Goal: Information Seeking & Learning: Find specific fact

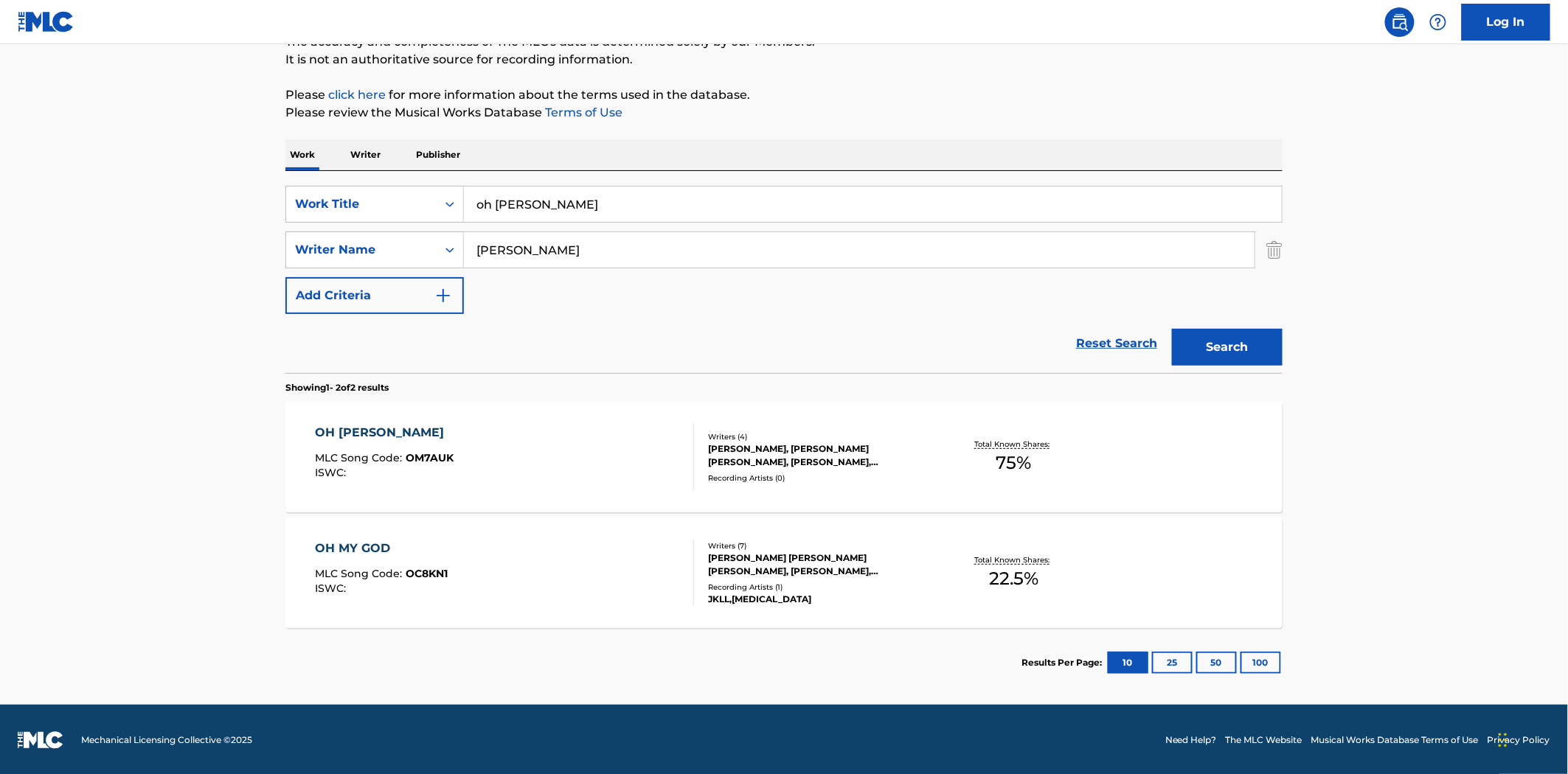
click at [589, 195] on input "oh [PERSON_NAME]" at bounding box center [872, 204] width 818 height 36
click at [589, 194] on input "oh [PERSON_NAME]" at bounding box center [872, 204] width 818 height 36
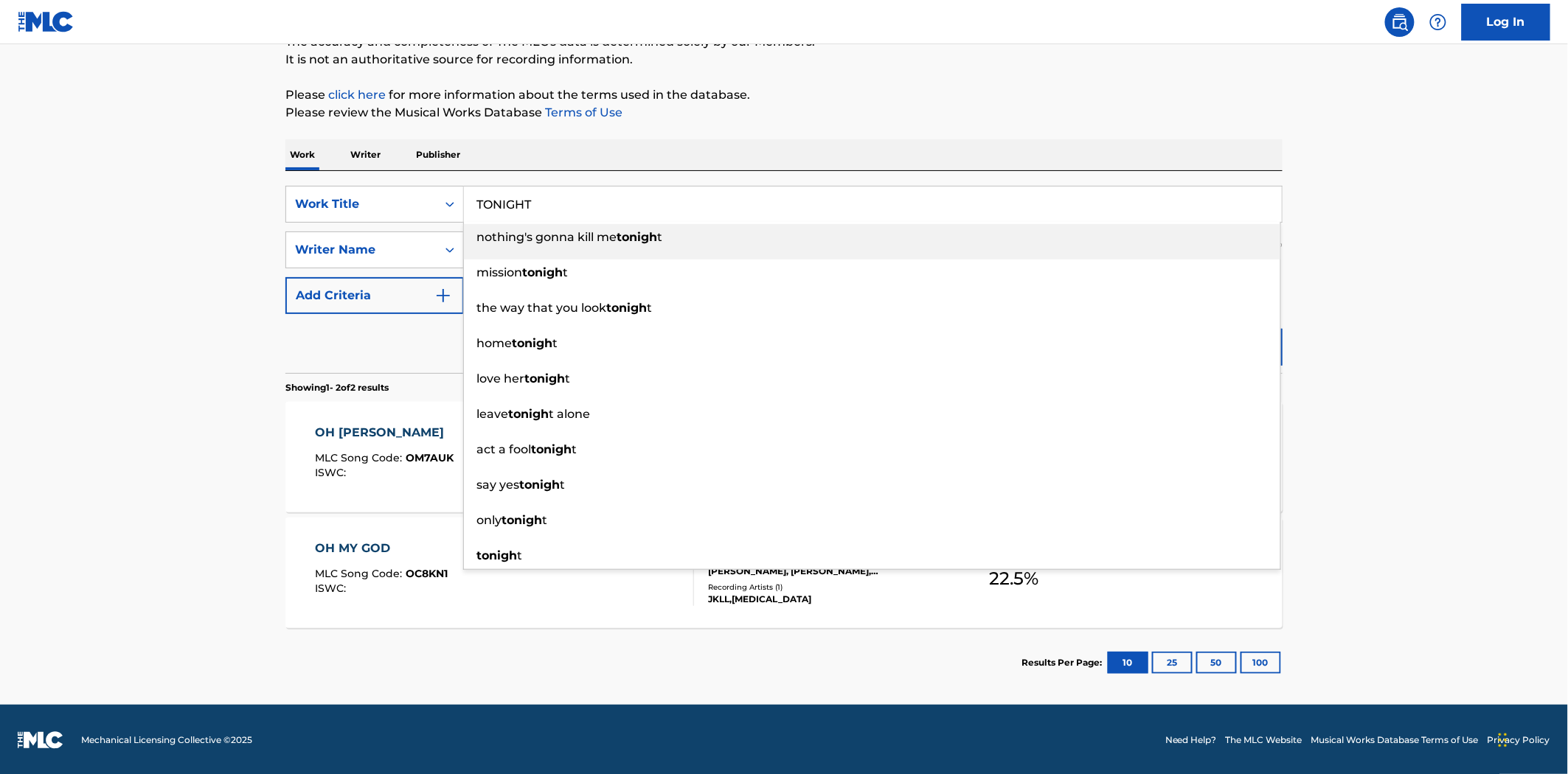
type input "TONIGHT"
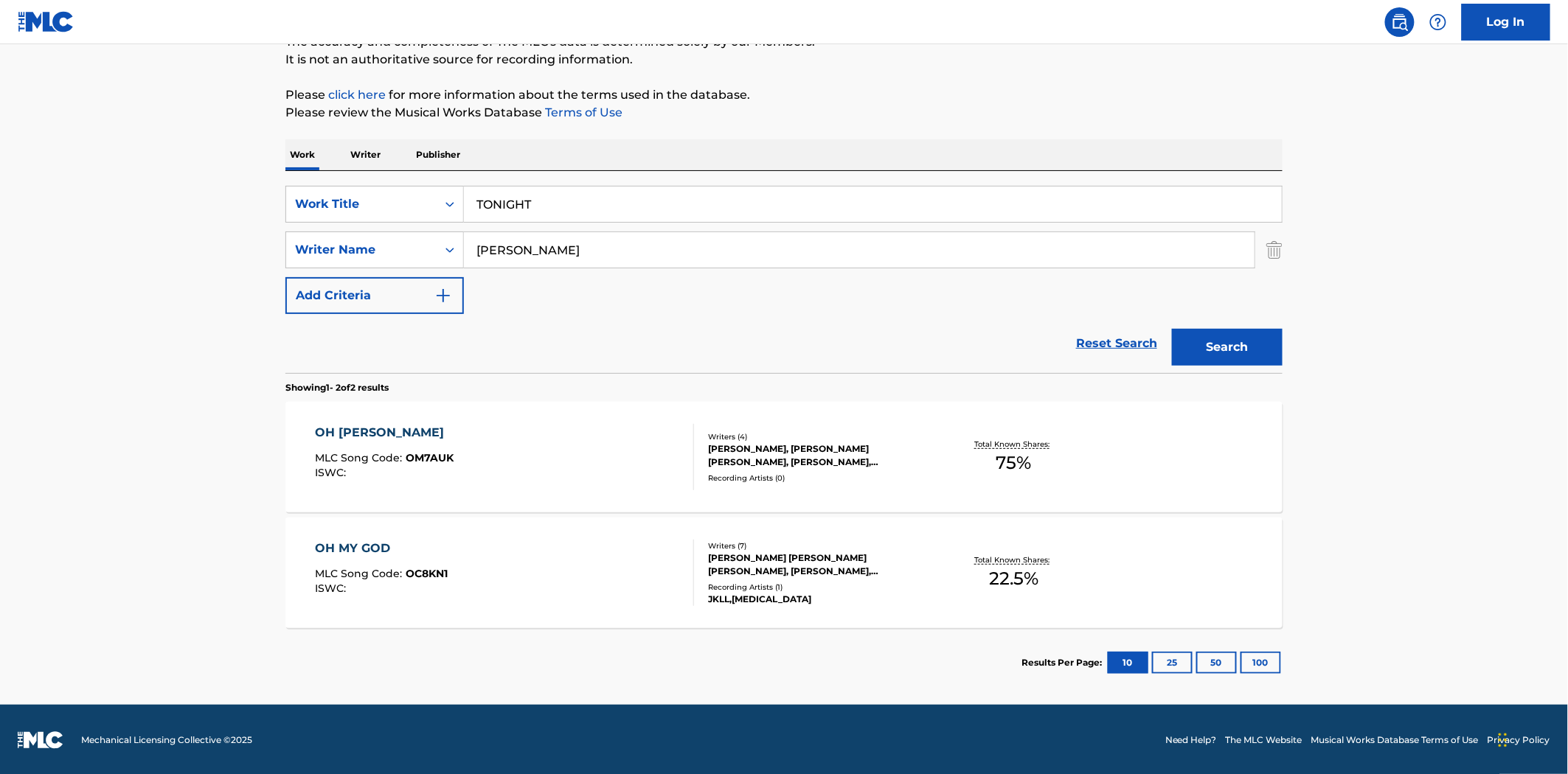
click at [1172, 329] on button "Search" at bounding box center [1227, 348] width 111 height 37
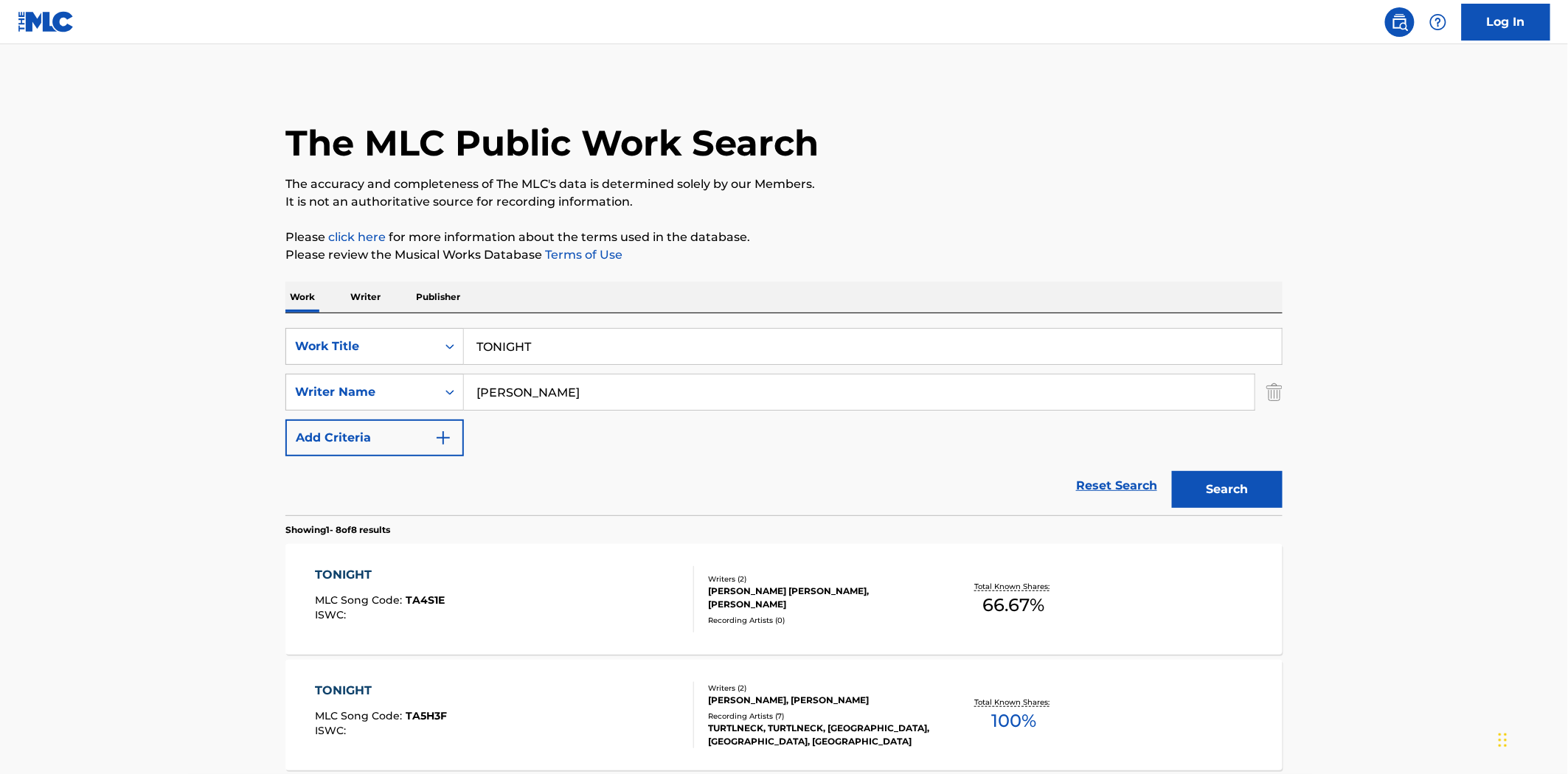
click at [564, 403] on input "[PERSON_NAME]" at bounding box center [859, 392] width 791 height 36
click at [562, 406] on input "[PERSON_NAME]" at bounding box center [859, 392] width 791 height 36
click at [562, 407] on input "[PERSON_NAME]" at bounding box center [859, 392] width 791 height 36
type input "AKSEL"
click at [1172, 471] on button "Search" at bounding box center [1227, 490] width 111 height 37
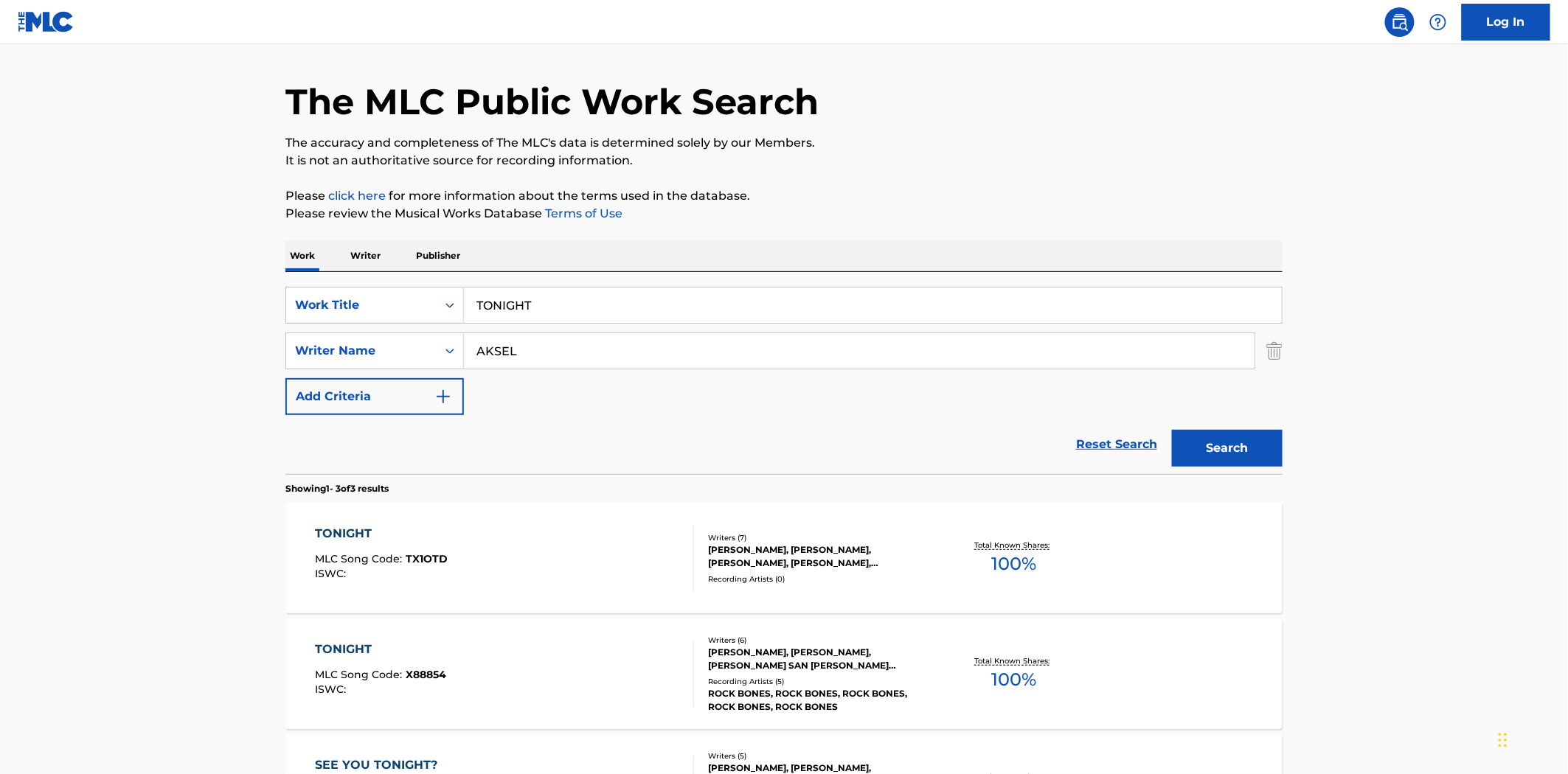
scroll to position [82, 0]
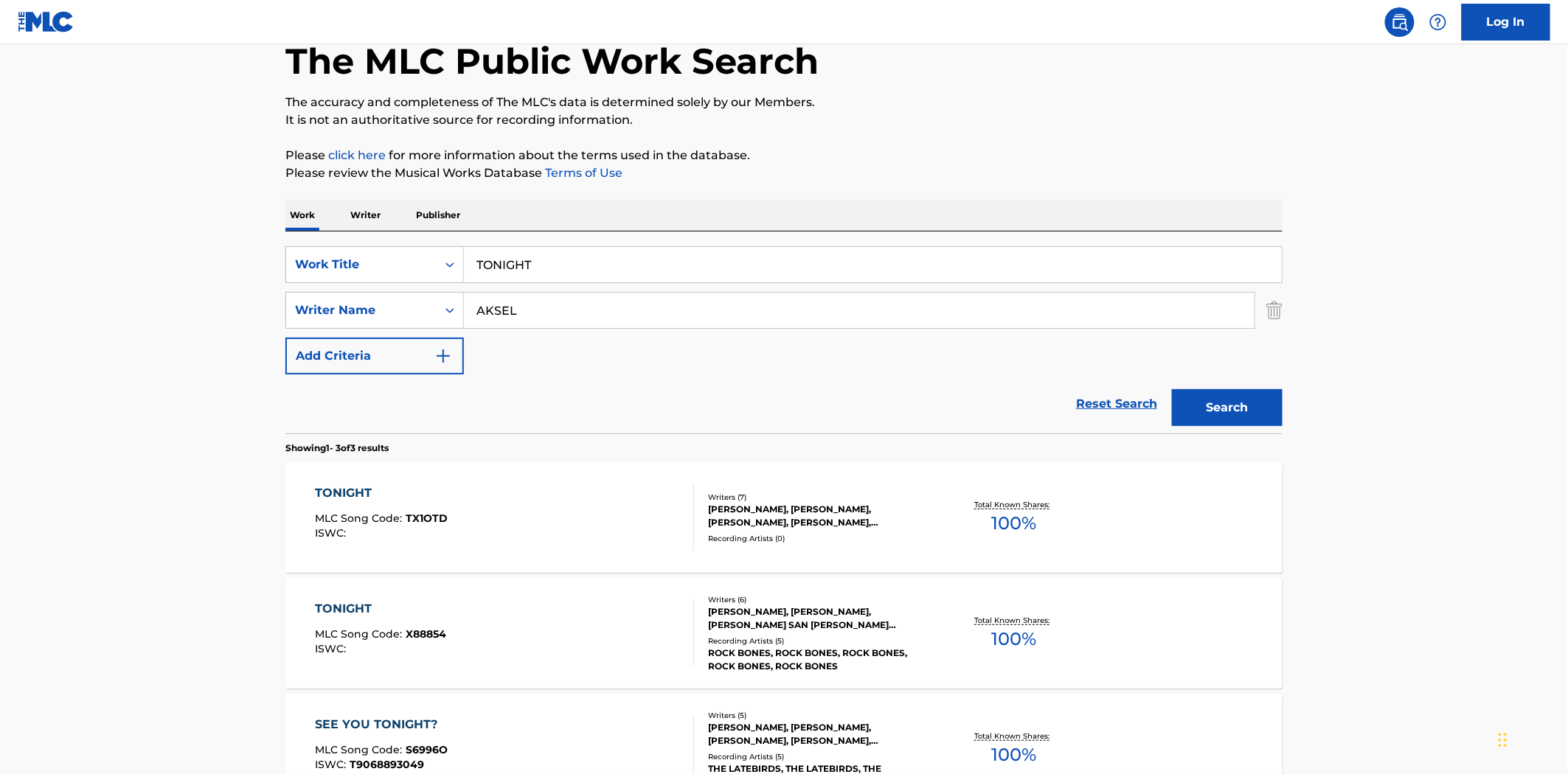
click at [357, 484] on div "TONIGHT" at bounding box center [382, 493] width 133 height 18
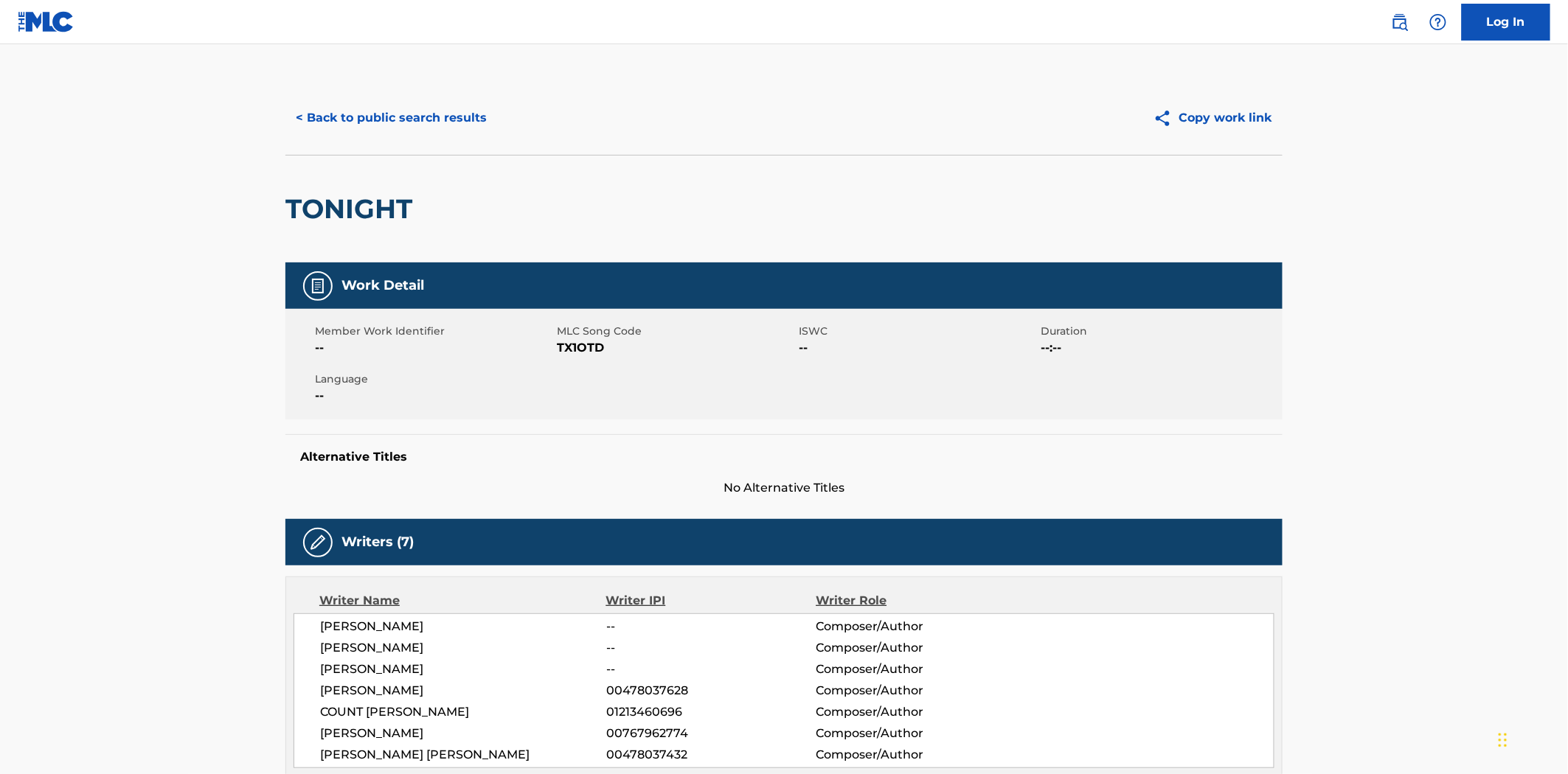
click at [591, 352] on span "TX1OTD" at bounding box center [676, 348] width 239 height 18
